Goal: Task Accomplishment & Management: Use online tool/utility

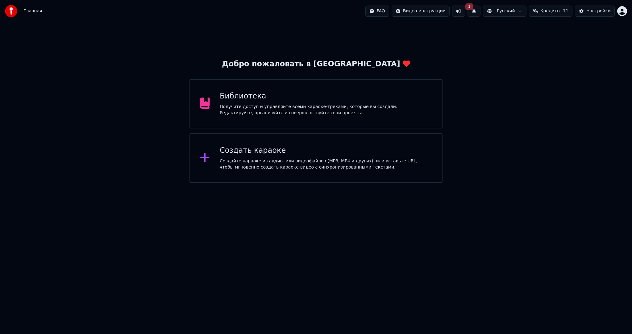
click at [480, 10] on button "1" at bounding box center [473, 11] width 13 height 11
click at [523, 32] on button "Обновить" at bounding box center [529, 30] width 32 height 11
click at [479, 10] on button at bounding box center [473, 11] width 13 height 11
click at [480, 10] on button at bounding box center [473, 11] width 13 height 11
click at [465, 10] on button at bounding box center [458, 11] width 13 height 11
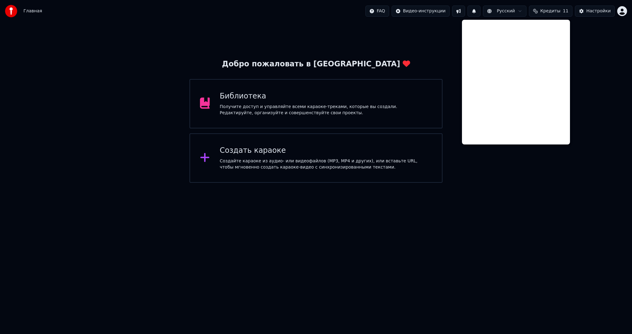
click at [450, 30] on div "Добро пожаловать в Youka Библиотека Получите доступ и управляйте всеми караоке-…" at bounding box center [316, 102] width 632 height 160
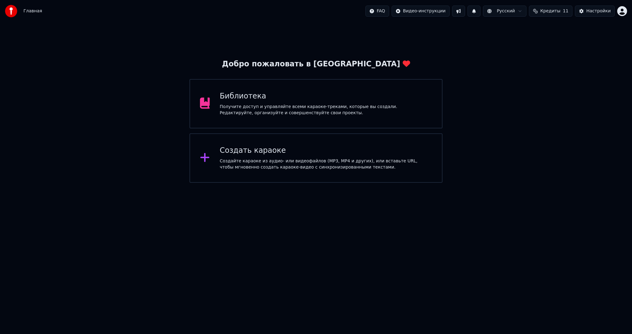
click at [259, 157] on div "Создать караоке Создайте караоке из аудио- или видеофайлов (MP3, MP4 и других),…" at bounding box center [326, 158] width 212 height 25
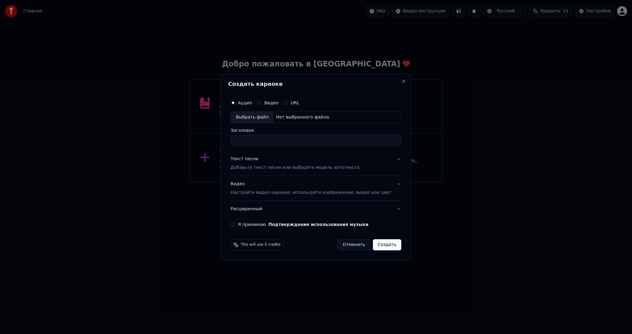
click at [253, 118] on div "Выбрать файл" at bounding box center [252, 117] width 43 height 11
type input "**********"
click at [246, 165] on p "Добавьте текст песни или выберите модель автотекста" at bounding box center [294, 167] width 129 height 6
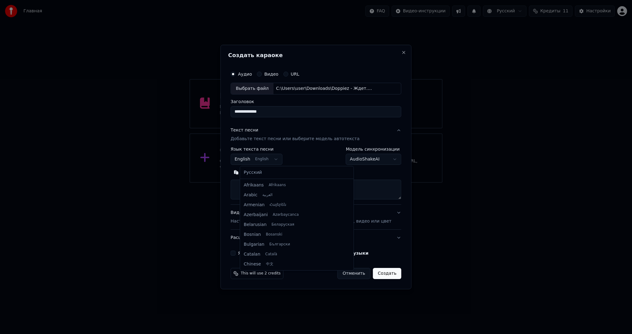
click at [250, 159] on body "**********" at bounding box center [316, 91] width 632 height 183
click at [253, 167] on div "Русский Afrikaans Afrikaans Arabic العربية Armenian Հայերեն Azerbaijani Azərbay…" at bounding box center [297, 218] width 114 height 104
select select "**"
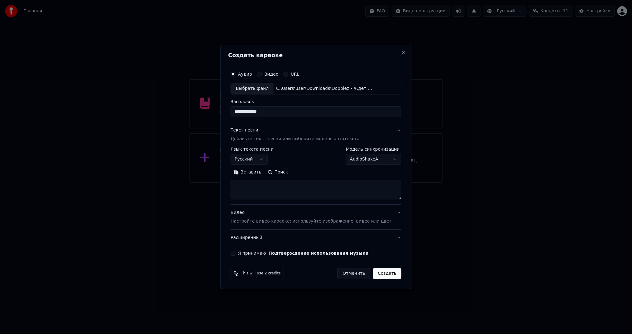
click at [253, 169] on button "Вставить" at bounding box center [247, 172] width 34 height 10
click at [235, 253] on button "Я принимаю Подтверждение использования музыки" at bounding box center [232, 252] width 5 height 5
click at [373, 274] on button "Создать" at bounding box center [387, 273] width 28 height 11
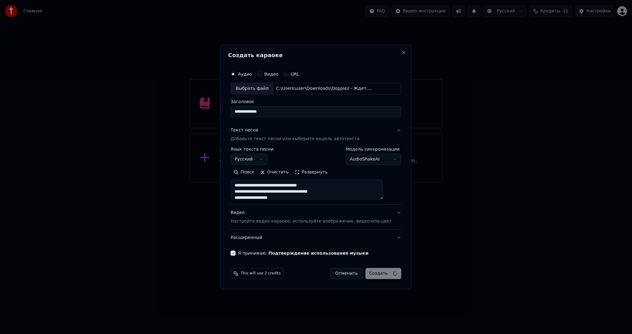
type textarea "**********"
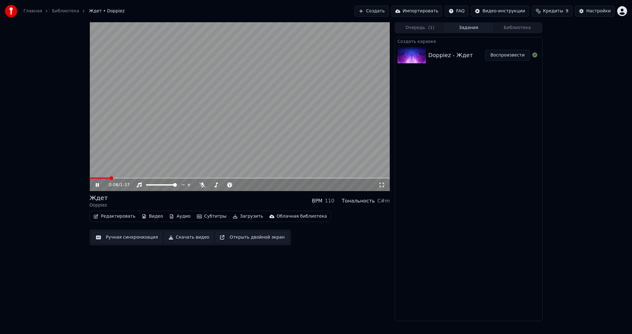
click at [162, 124] on video at bounding box center [239, 106] width 300 height 169
click at [197, 217] on icon "button" at bounding box center [199, 216] width 5 height 4
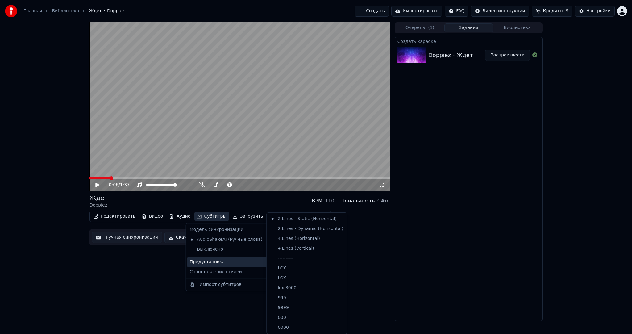
click at [222, 262] on div "Предустановка" at bounding box center [230, 262] width 87 height 10
click at [282, 260] on div "----------" at bounding box center [307, 258] width 78 height 10
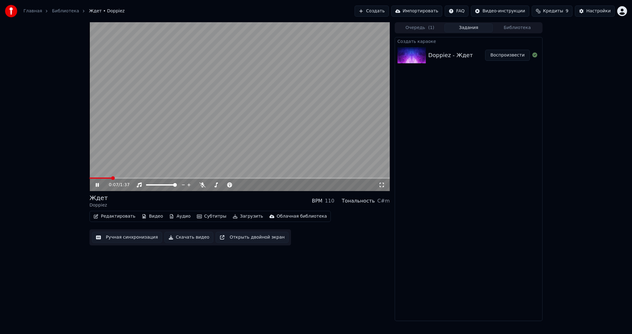
click at [151, 242] on button "Ручная синхронизация" at bounding box center [127, 237] width 70 height 11
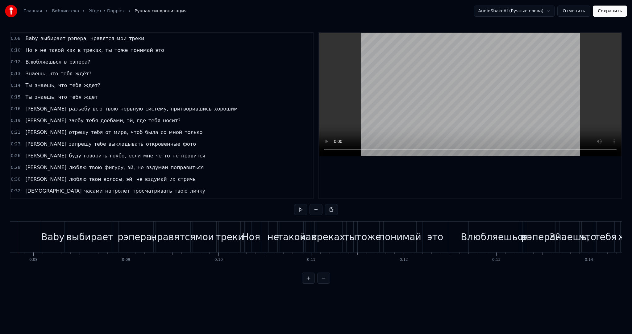
scroll to position [0, 694]
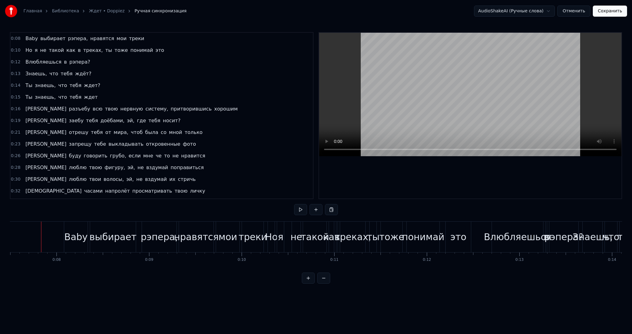
click at [301, 212] on button at bounding box center [300, 209] width 13 height 11
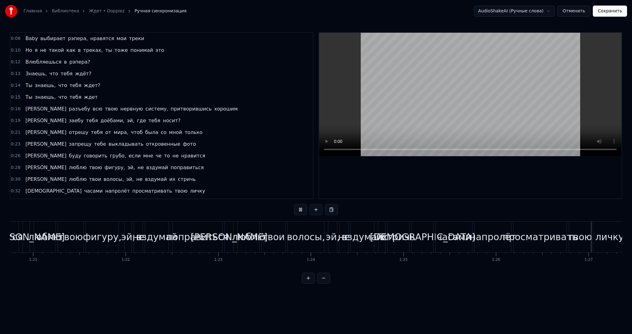
scroll to position [0, 8038]
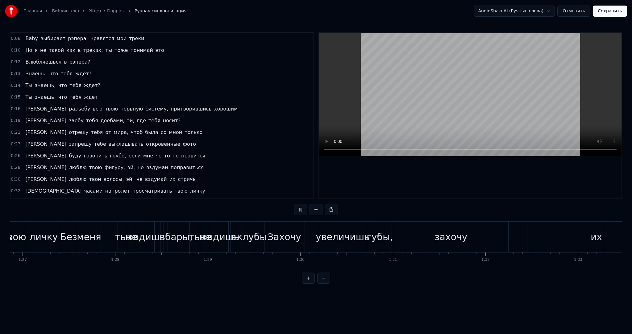
click at [397, 115] on video at bounding box center [470, 94] width 302 height 123
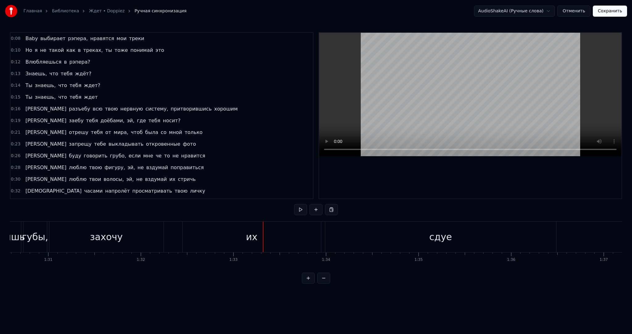
click at [411, 116] on video at bounding box center [470, 94] width 302 height 123
click at [408, 120] on video at bounding box center [470, 94] width 302 height 123
click at [577, 11] on button "Отменить" at bounding box center [573, 11] width 33 height 11
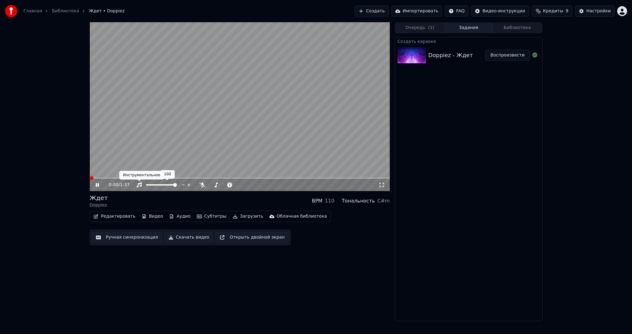
drag, startPoint x: 151, startPoint y: 111, endPoint x: 152, endPoint y: 120, distance: 9.7
click at [155, 107] on video at bounding box center [239, 106] width 300 height 169
click at [125, 213] on div "Редактировать Видео Аудио Субтитры Загрузить Облачная библиотека" at bounding box center [209, 216] width 241 height 11
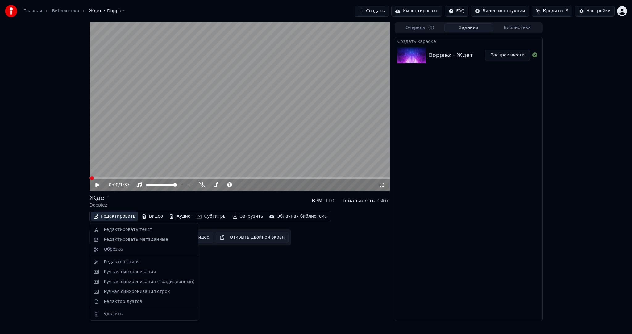
click at [126, 214] on button "Редактировать" at bounding box center [114, 216] width 47 height 9
click at [134, 227] on div "Редактировать текст" at bounding box center [128, 229] width 48 height 6
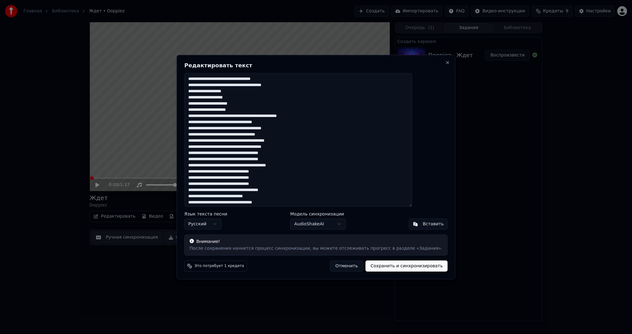
click at [329, 166] on textarea at bounding box center [298, 140] width 228 height 134
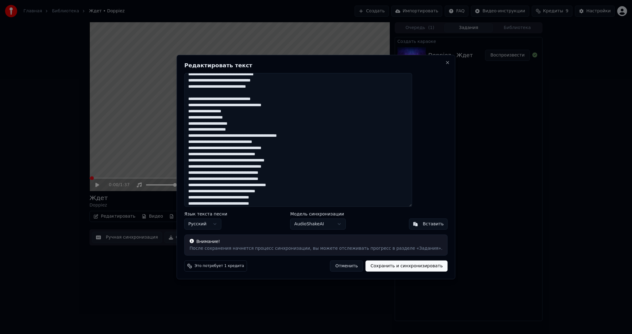
type textarea "**********"
click at [378, 268] on button "Сохранить и синхронизировать" at bounding box center [407, 265] width 82 height 11
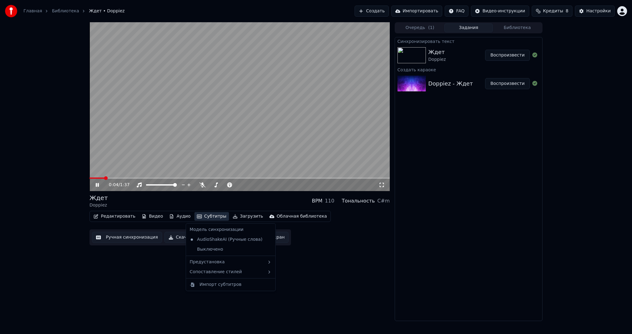
click at [200, 217] on button "Субтитры" at bounding box center [211, 216] width 35 height 9
click at [201, 258] on div "Предустановка" at bounding box center [230, 262] width 87 height 10
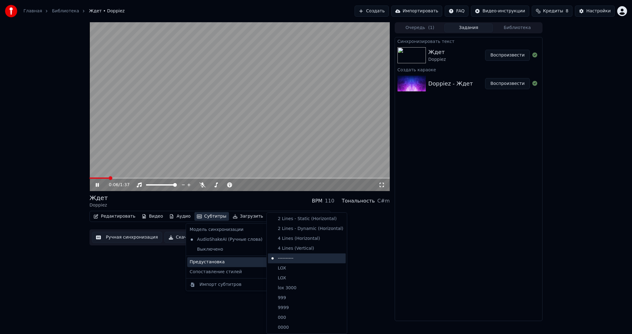
click at [292, 257] on div "----------" at bounding box center [307, 258] width 78 height 10
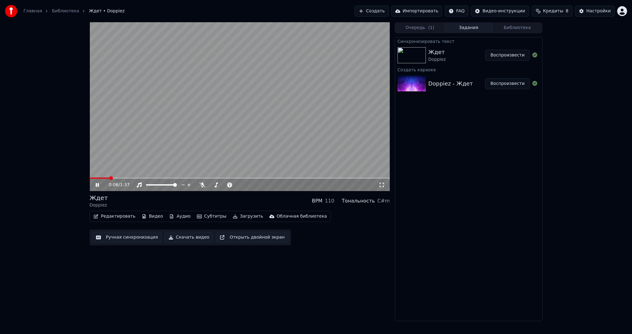
click at [144, 238] on button "Ручная синхронизация" at bounding box center [127, 237] width 70 height 11
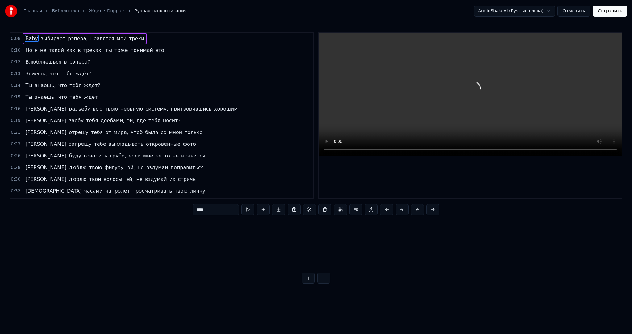
scroll to position [0, 717]
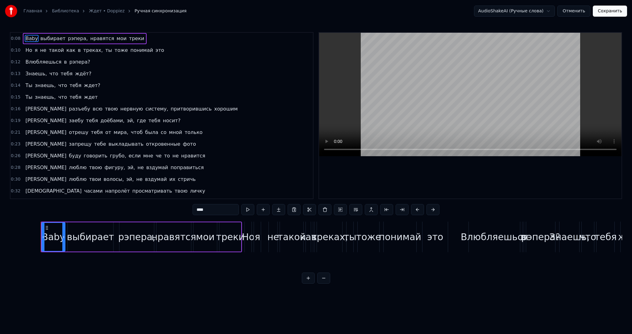
click at [392, 106] on video at bounding box center [470, 94] width 302 height 123
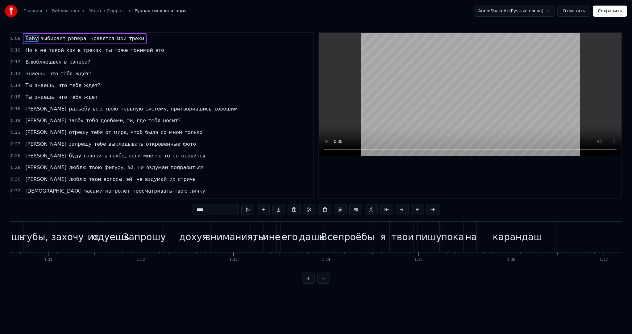
scroll to position [0, 8382]
click at [607, 14] on button "Сохранить" at bounding box center [610, 11] width 34 height 11
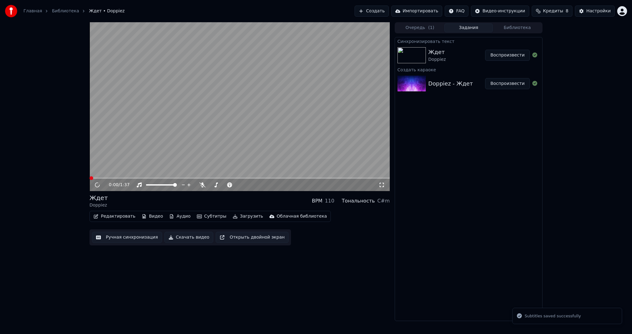
click at [282, 161] on video at bounding box center [239, 106] width 300 height 169
click at [241, 219] on button "Загрузить" at bounding box center [247, 216] width 35 height 9
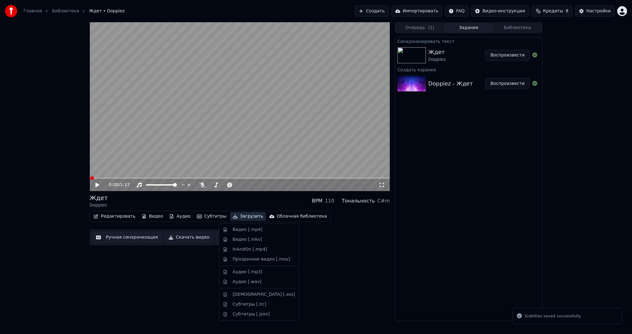
click at [239, 227] on div "Видео [.mp4]" at bounding box center [248, 229] width 30 height 6
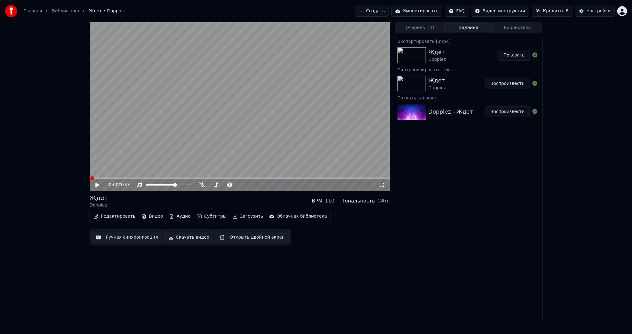
click at [387, 11] on button "Создать" at bounding box center [371, 11] width 34 height 11
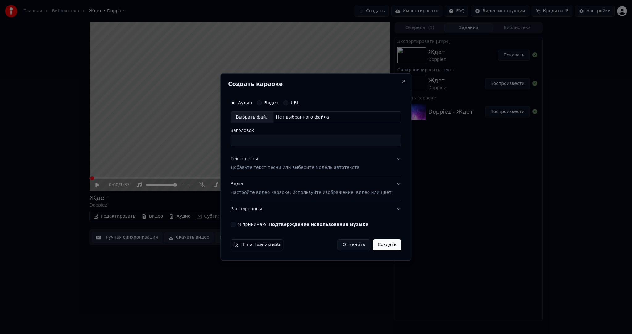
click at [260, 121] on div "Выбрать файл" at bounding box center [252, 117] width 43 height 11
type input "**********"
click at [260, 172] on button "Текст песни Добавьте текст песни или выберите модель автотекста" at bounding box center [315, 163] width 171 height 25
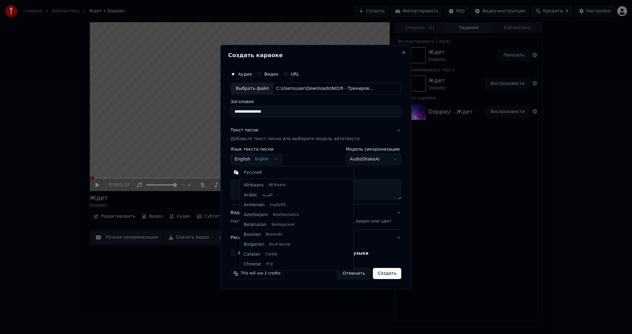
click at [253, 163] on body "**********" at bounding box center [316, 167] width 632 height 334
select select "**"
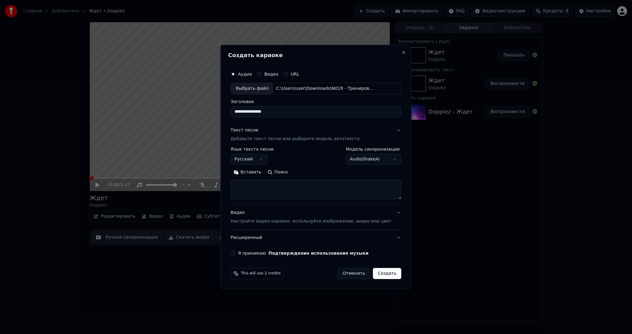
click at [255, 172] on button "Вставить" at bounding box center [247, 172] width 34 height 10
click at [235, 252] on button "Я принимаю Подтверждение использования музыки" at bounding box center [232, 252] width 5 height 5
click at [373, 271] on button "Создать" at bounding box center [387, 273] width 28 height 11
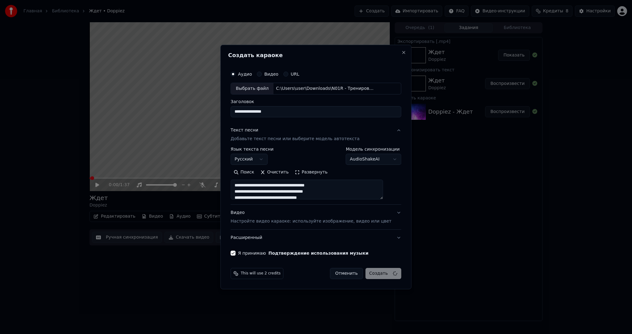
type textarea "**********"
select select
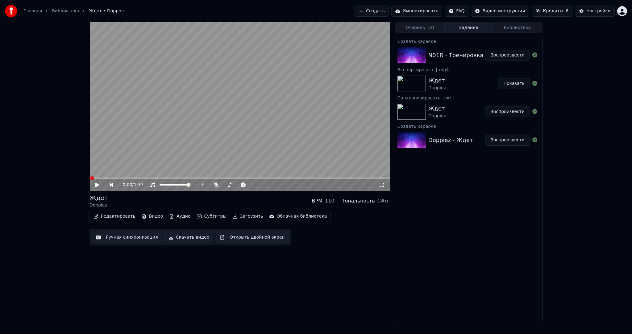
click at [500, 57] on button "Воспроизвести" at bounding box center [507, 55] width 45 height 11
click at [218, 84] on video at bounding box center [239, 106] width 300 height 169
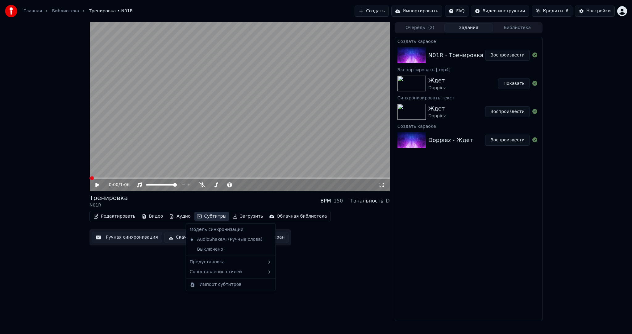
click at [210, 212] on button "Субтитры" at bounding box center [211, 216] width 35 height 9
click at [213, 263] on div "Предустановка" at bounding box center [230, 262] width 87 height 10
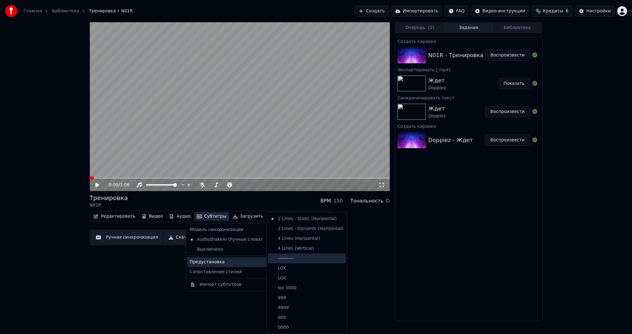
click at [294, 257] on div "----------" at bounding box center [307, 258] width 78 height 10
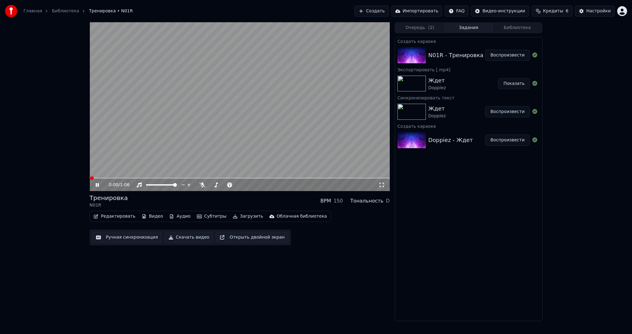
click at [128, 238] on button "Ручная синхронизация" at bounding box center [127, 237] width 70 height 11
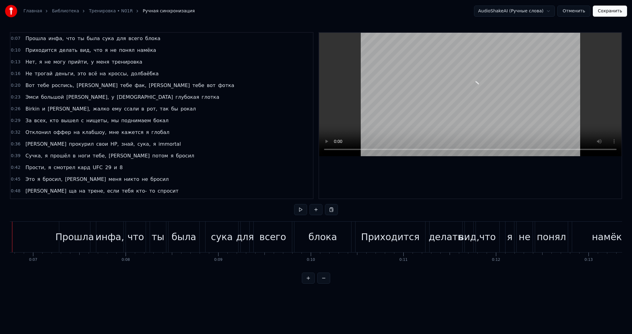
scroll to position [0, 596]
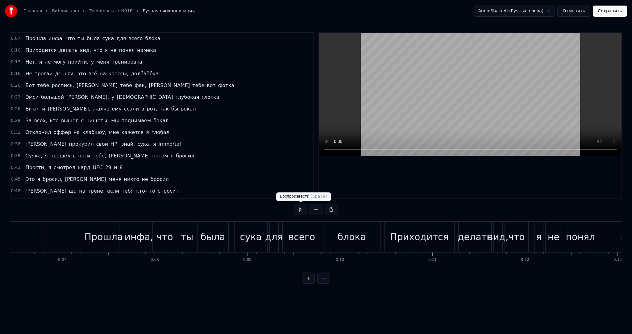
click at [299, 211] on button at bounding box center [300, 209] width 13 height 11
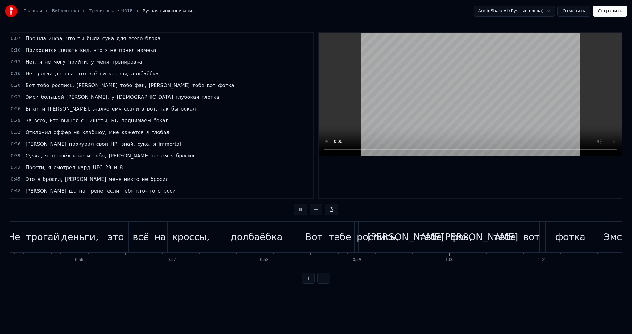
scroll to position [0, 5535]
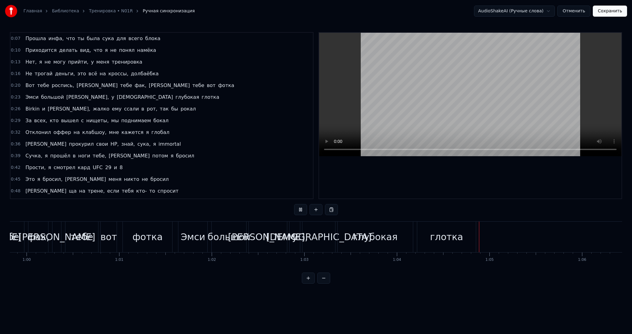
click at [605, 11] on button "Сохранить" at bounding box center [610, 11] width 34 height 11
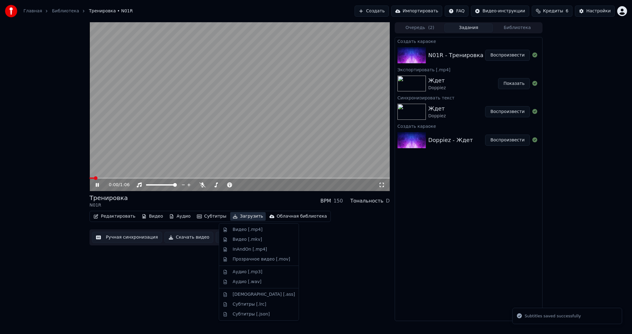
click at [237, 215] on button "Загрузить" at bounding box center [247, 216] width 35 height 9
click at [239, 230] on div "Видео [.mp4]" at bounding box center [248, 229] width 30 height 6
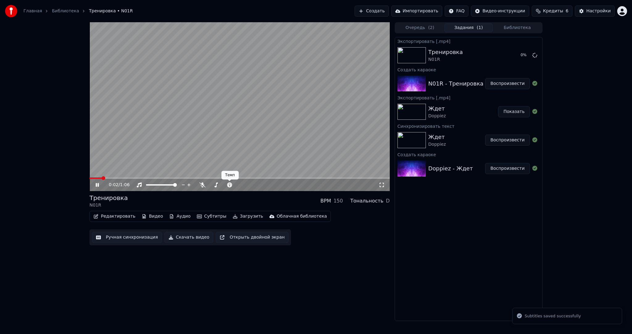
click at [211, 214] on button "Субтитры" at bounding box center [211, 216] width 35 height 9
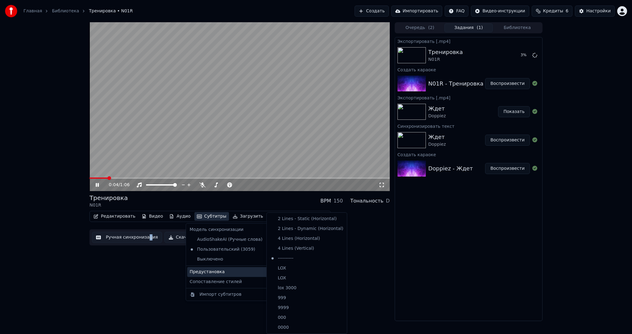
click at [146, 278] on div "0:04 / 1:06 Тренировка N01R BPM 150 Тональность D Редактировать Видео Аудио Суб…" at bounding box center [239, 171] width 300 height 299
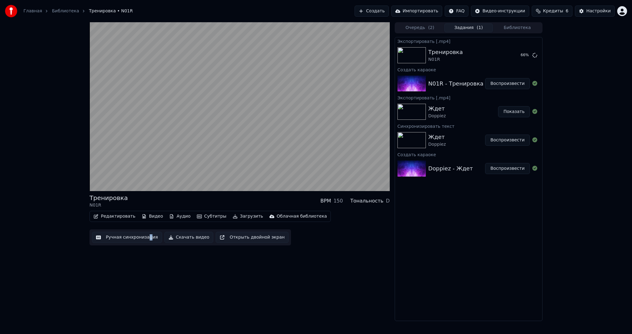
click at [233, 107] on video at bounding box center [239, 106] width 300 height 169
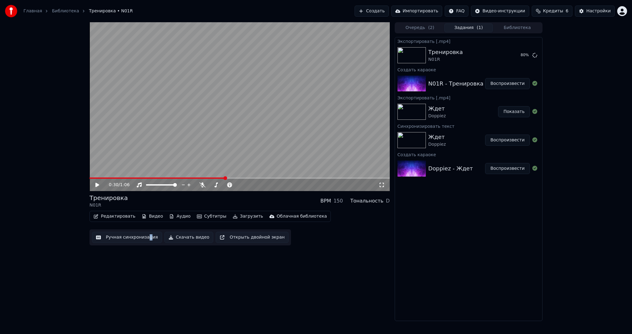
click at [250, 123] on video at bounding box center [239, 106] width 300 height 169
click at [260, 111] on video at bounding box center [239, 106] width 300 height 169
click at [386, 11] on button "Создать" at bounding box center [371, 11] width 34 height 11
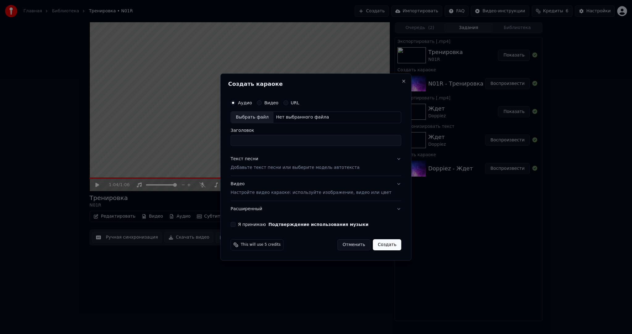
click at [256, 120] on div "Выбрать файл" at bounding box center [252, 117] width 43 height 11
type input "**********"
click at [254, 163] on div "Текст песни Добавьте текст песни или выберите модель автотекста" at bounding box center [294, 163] width 129 height 15
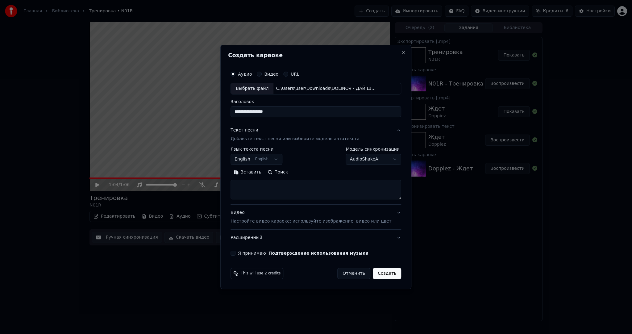
click at [248, 157] on body "Главная Библиотека Тренировка • N01R Создать Импортировать FAQ Видео-инструкции…" at bounding box center [316, 167] width 632 height 334
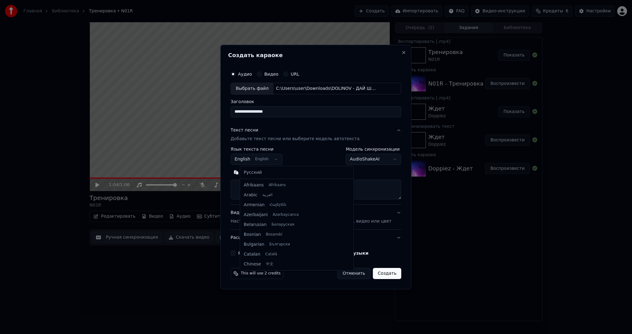
scroll to position [49, 0]
select select "**"
drag, startPoint x: 254, startPoint y: 168, endPoint x: 255, endPoint y: 172, distance: 4.9
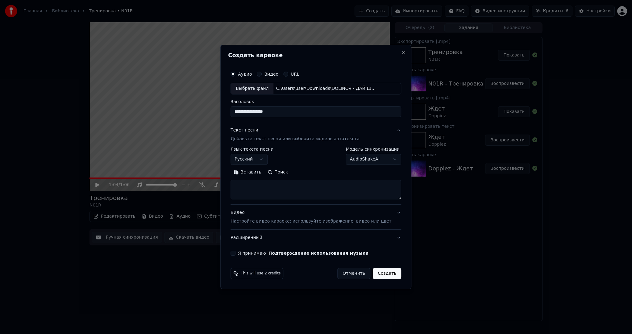
drag, startPoint x: 255, startPoint y: 172, endPoint x: 260, endPoint y: 212, distance: 39.4
click at [255, 173] on button "Вставить" at bounding box center [247, 172] width 34 height 10
click at [235, 254] on button "Я принимаю Подтверждение использования музыки" at bounding box center [232, 252] width 5 height 5
click at [375, 273] on button "Создать" at bounding box center [387, 273] width 28 height 11
type textarea "**********"
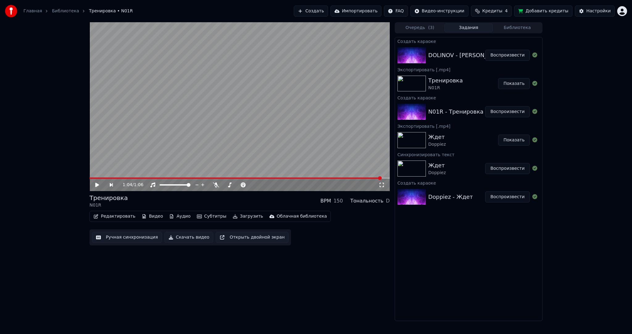
click at [497, 57] on button "Воспроизвести" at bounding box center [507, 55] width 45 height 11
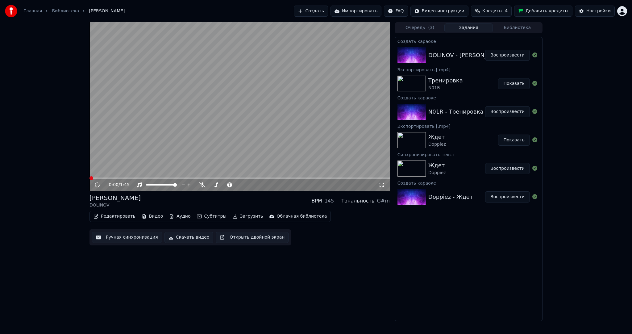
click at [240, 126] on video at bounding box center [239, 106] width 300 height 169
click at [196, 218] on button "Субтитры" at bounding box center [211, 216] width 35 height 9
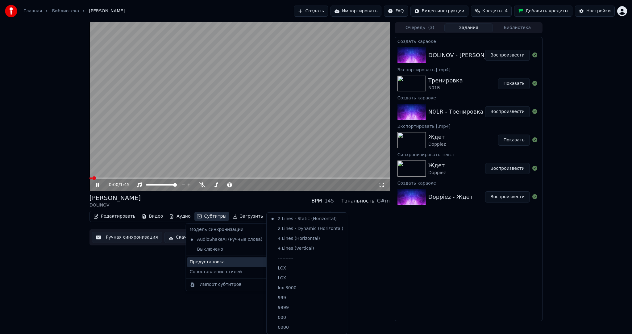
click at [211, 263] on div "Предустановка" at bounding box center [230, 262] width 87 height 10
click at [291, 258] on div "----------" at bounding box center [307, 258] width 78 height 10
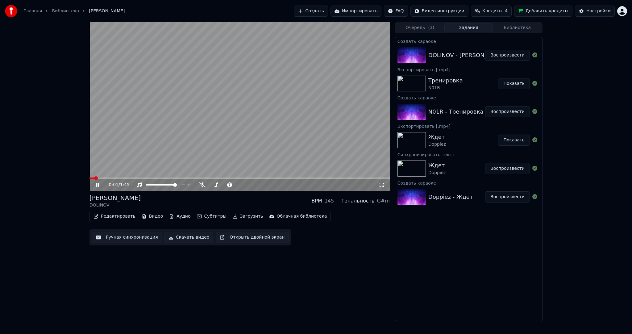
click at [125, 237] on button "Ручная синхронизация" at bounding box center [127, 237] width 70 height 11
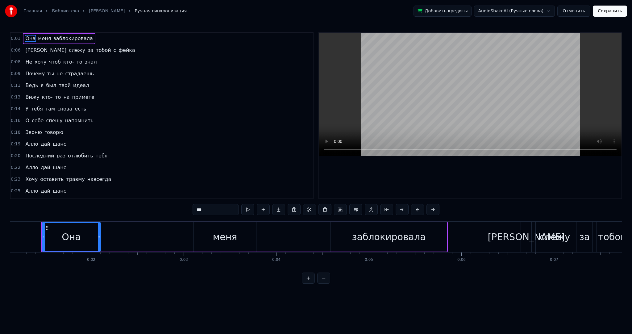
drag, startPoint x: 4, startPoint y: 240, endPoint x: 0, endPoint y: 240, distance: 3.7
click at [0, 240] on div "Главная Библиотека [PERSON_NAME] Ручная синхронизация Добавить кредиты AudioSha…" at bounding box center [316, 141] width 632 height 283
drag, startPoint x: 0, startPoint y: 240, endPoint x: 10, endPoint y: 239, distance: 9.6
click at [2, 240] on div "Главная Библиотека [PERSON_NAME] Ручная синхронизация Добавить кредиты AudioSha…" at bounding box center [316, 141] width 632 height 283
click at [10, 239] on div "Главная Библиотека [PERSON_NAME] Ручная синхронизация Добавить кредиты AudioSha…" at bounding box center [316, 141] width 632 height 283
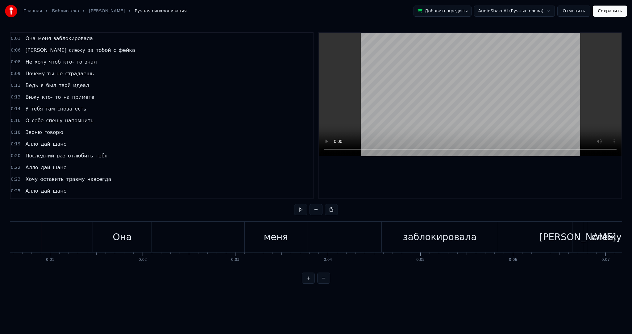
click at [294, 209] on div "0:01 Она меня заблокировала 0:06 Я слежу за тобой с фейка 0:08 Не хочу чтоб кто…" at bounding box center [316, 157] width 612 height 251
click at [300, 211] on button at bounding box center [300, 209] width 13 height 11
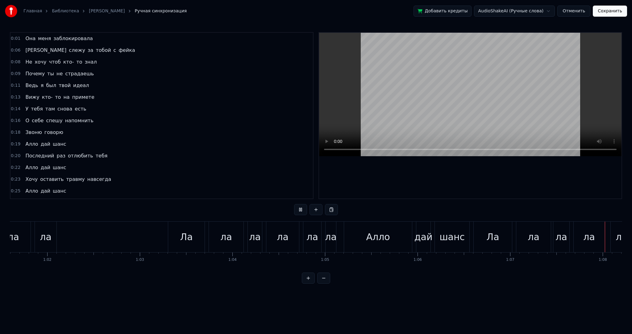
scroll to position [0, 6265]
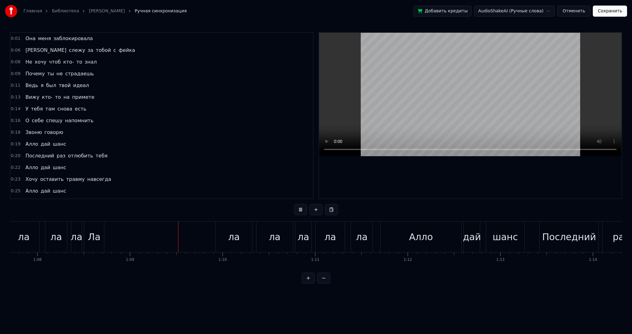
click at [439, 99] on video at bounding box center [470, 94] width 302 height 123
click at [381, 83] on video at bounding box center [470, 94] width 302 height 123
click at [418, 86] on video at bounding box center [470, 94] width 302 height 123
click at [227, 233] on div "ла" at bounding box center [234, 236] width 36 height 31
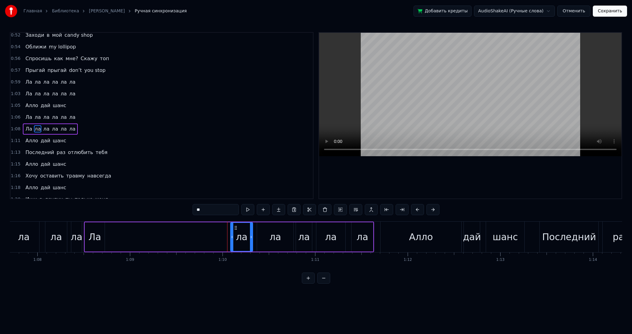
drag, startPoint x: 217, startPoint y: 235, endPoint x: 234, endPoint y: 236, distance: 16.7
click at [233, 236] on icon at bounding box center [232, 236] width 2 height 5
click at [94, 235] on div "Ла" at bounding box center [95, 237] width 13 height 14
type input "**"
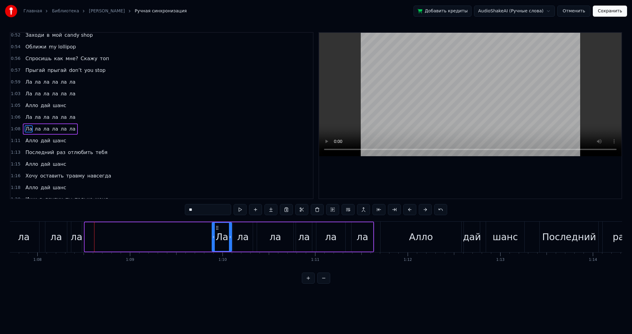
drag, startPoint x: 89, startPoint y: 228, endPoint x: 211, endPoint y: 226, distance: 122.2
click at [215, 225] on icon at bounding box center [217, 227] width 5 height 5
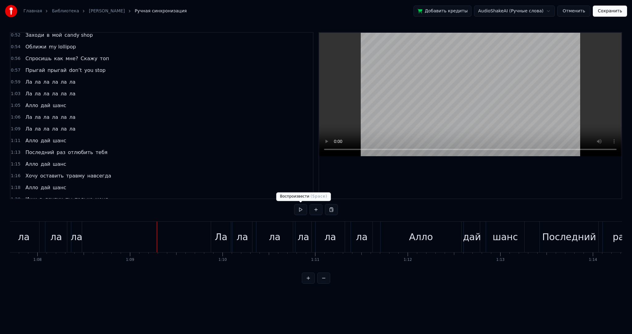
click at [304, 206] on button at bounding box center [300, 209] width 13 height 11
click at [420, 94] on video at bounding box center [470, 94] width 302 height 123
click at [407, 238] on div "Алло" at bounding box center [420, 236] width 81 height 31
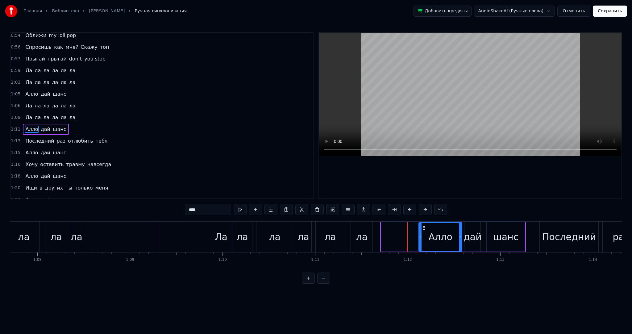
drag, startPoint x: 382, startPoint y: 236, endPoint x: 419, endPoint y: 236, distance: 37.6
click at [419, 236] on icon at bounding box center [420, 236] width 2 height 5
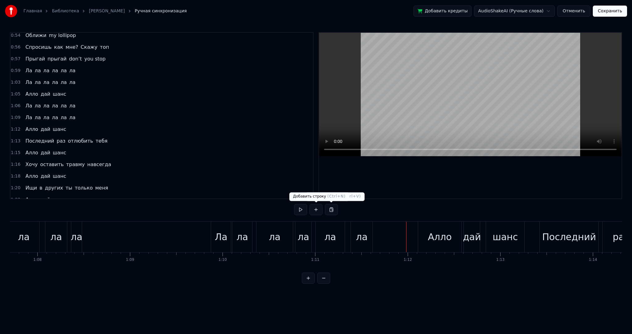
click at [301, 208] on button at bounding box center [300, 209] width 13 height 11
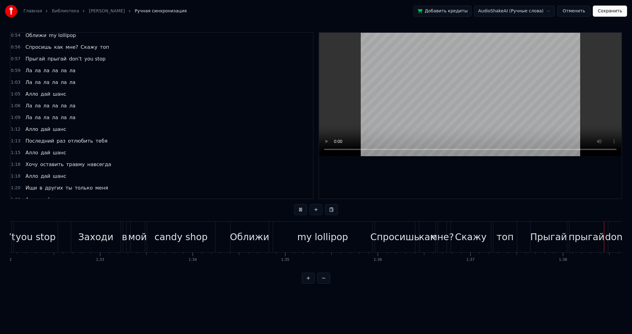
scroll to position [0, 9081]
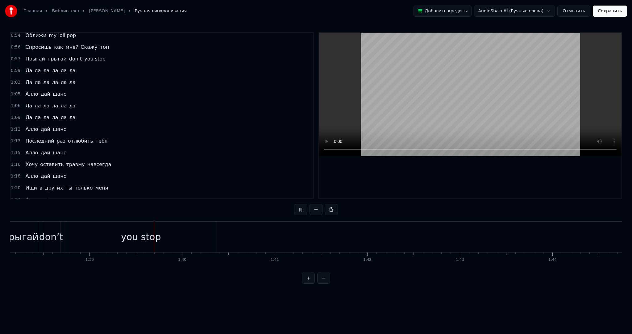
click at [465, 94] on video at bounding box center [470, 94] width 302 height 123
click at [204, 225] on div "you stop" at bounding box center [140, 236] width 149 height 31
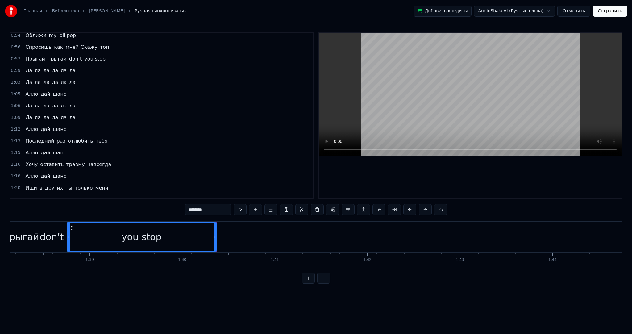
scroll to position [424, 0]
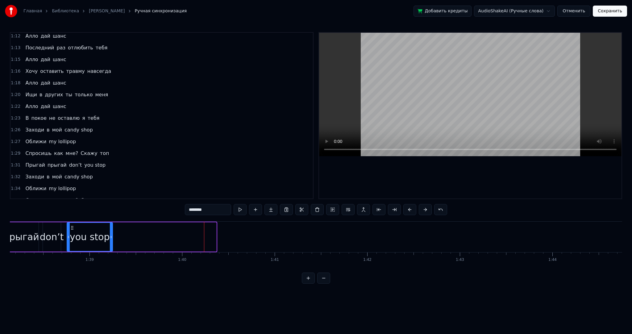
drag, startPoint x: 213, startPoint y: 235, endPoint x: 110, endPoint y: 237, distance: 103.7
click at [110, 237] on icon at bounding box center [111, 236] width 2 height 5
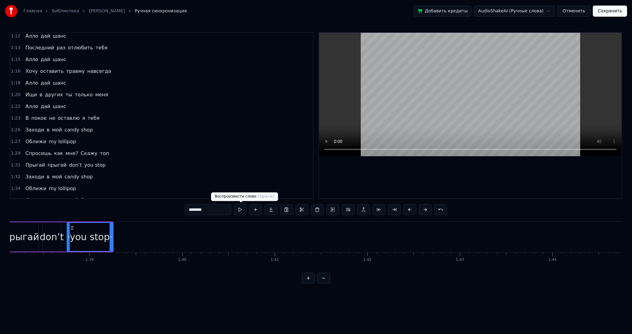
click at [240, 210] on button at bounding box center [239, 209] width 13 height 11
click at [487, 78] on video at bounding box center [470, 94] width 302 height 123
click at [603, 12] on button "Сохранить" at bounding box center [610, 11] width 34 height 11
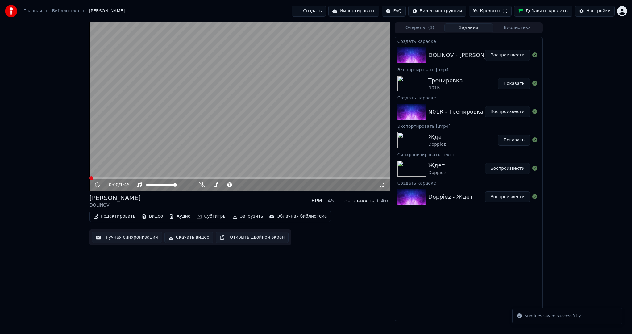
click at [288, 107] on video at bounding box center [239, 106] width 300 height 169
click at [245, 133] on video at bounding box center [239, 106] width 300 height 169
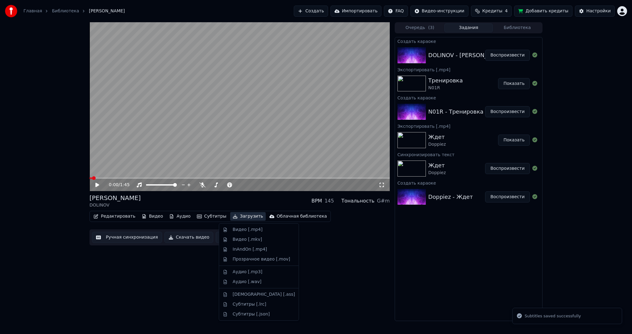
click at [242, 218] on button "Загрузить" at bounding box center [247, 216] width 35 height 9
click at [244, 229] on div "Видео [.mp4]" at bounding box center [248, 229] width 30 height 6
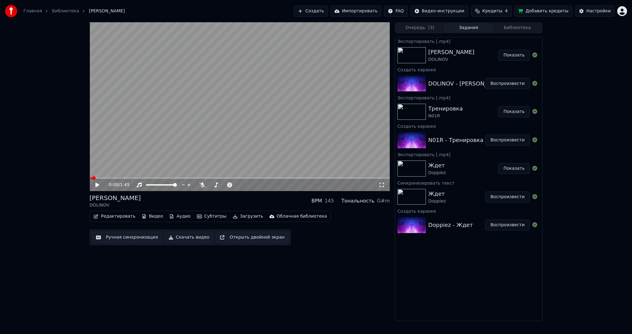
click at [293, 124] on video at bounding box center [239, 106] width 300 height 169
click at [306, 109] on video at bounding box center [239, 106] width 300 height 169
click at [502, 56] on button "Показать" at bounding box center [514, 55] width 32 height 11
